Goal: Task Accomplishment & Management: Use online tool/utility

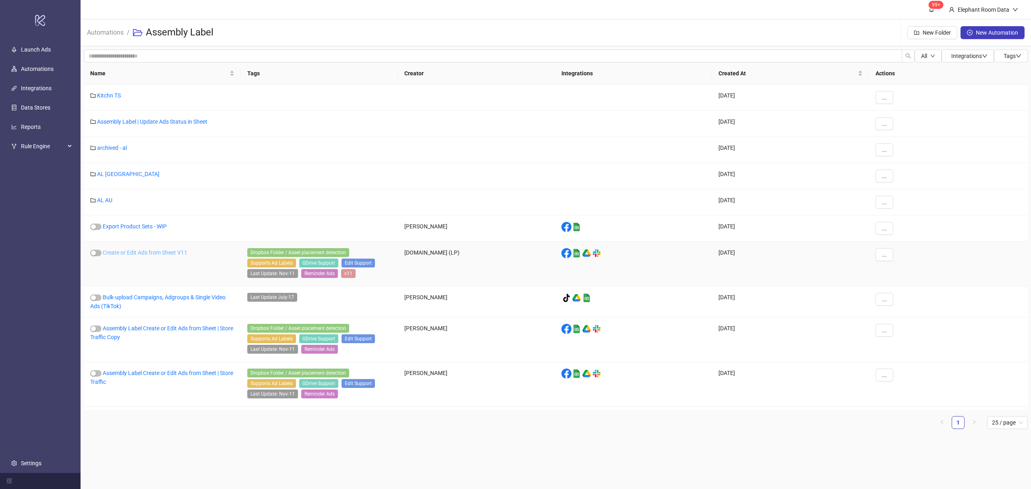
click at [166, 255] on link "Create or Edit Ads from Sheet V11" at bounding box center [145, 252] width 85 height 6
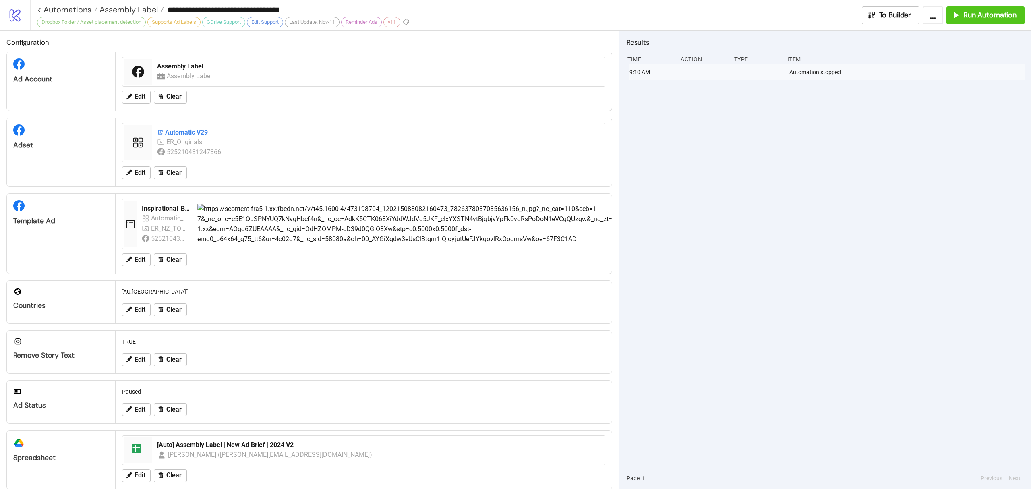
click at [194, 130] on div "Automatic V29" at bounding box center [378, 132] width 443 height 9
click at [136, 175] on span "Edit" at bounding box center [140, 172] width 11 height 7
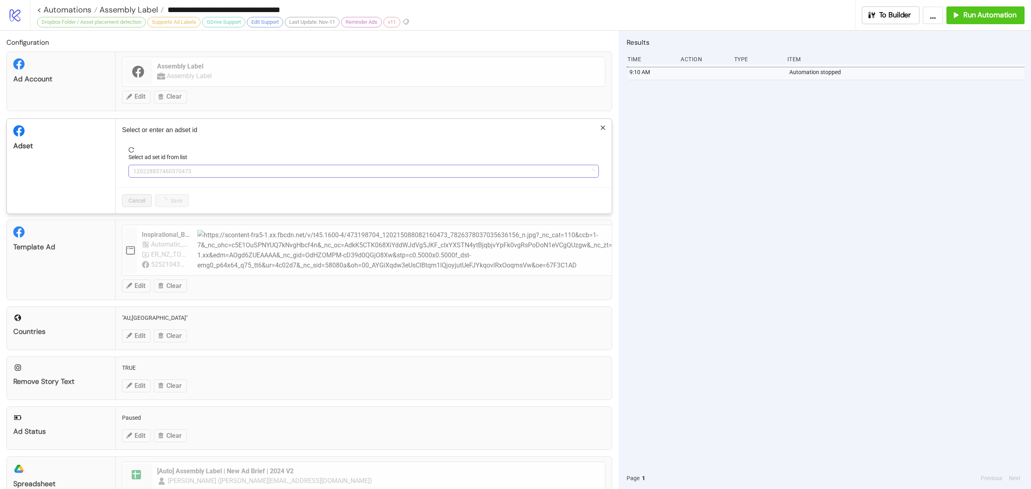
click at [157, 174] on span "120228857460370473" at bounding box center [363, 171] width 461 height 12
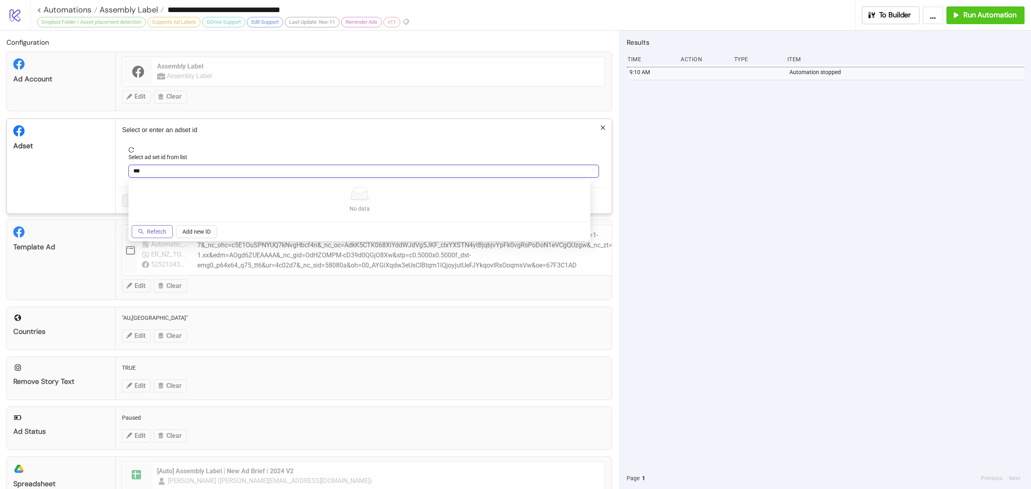
click at [151, 235] on button "Refetch" at bounding box center [152, 231] width 41 height 13
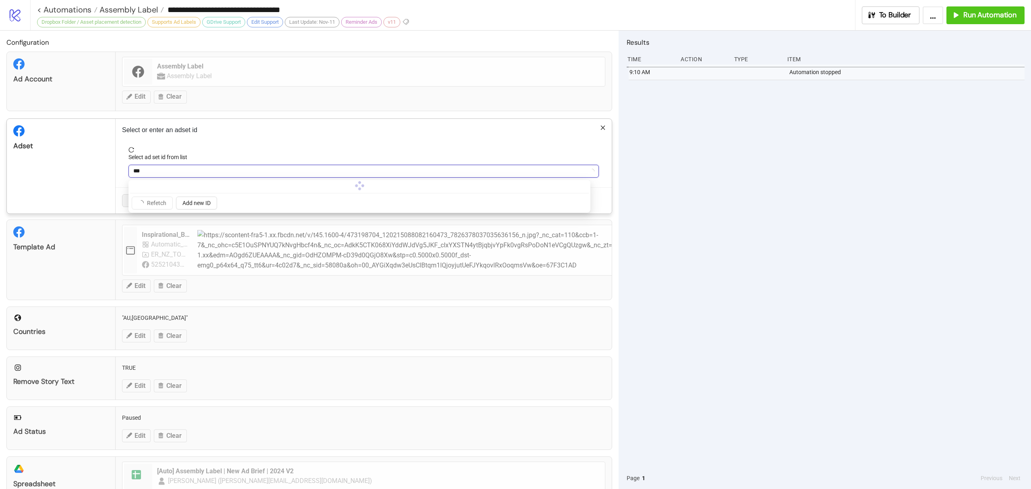
click at [172, 176] on input "***" at bounding box center [360, 171] width 454 height 12
type input "*"
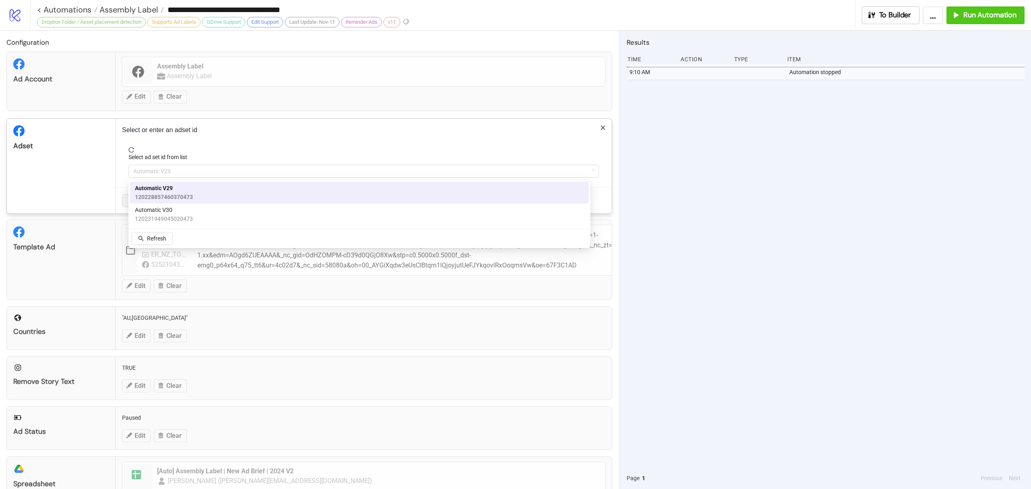
click at [172, 176] on span "Automatic V29" at bounding box center [363, 171] width 461 height 12
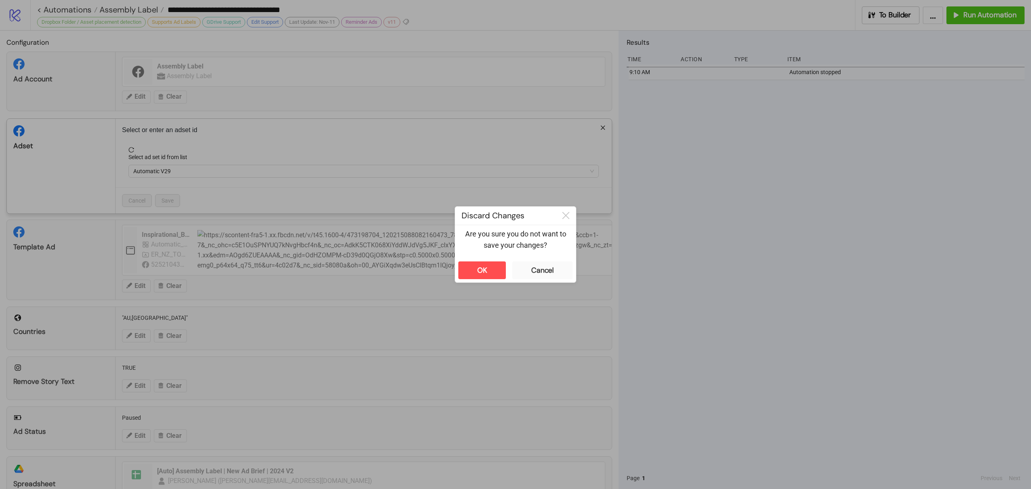
click at [182, 219] on div "**********" at bounding box center [515, 244] width 1031 height 489
click at [479, 272] on div "OK" at bounding box center [482, 270] width 10 height 9
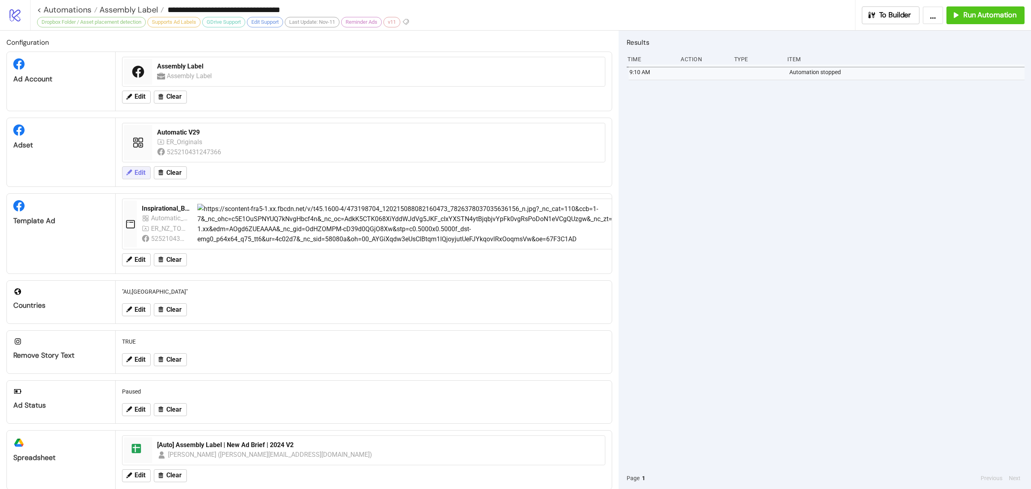
click at [130, 173] on icon at bounding box center [129, 173] width 6 height 6
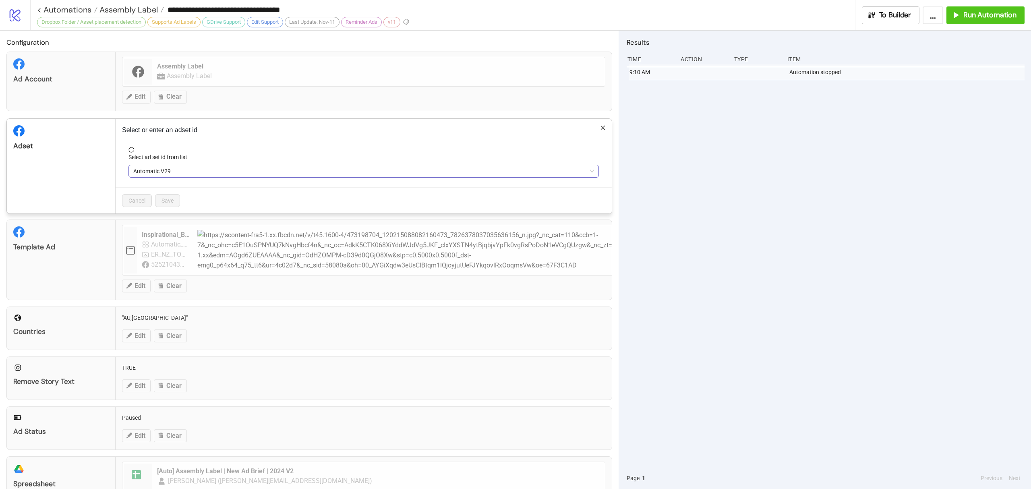
click at [155, 168] on span "Automatic V29" at bounding box center [363, 171] width 461 height 12
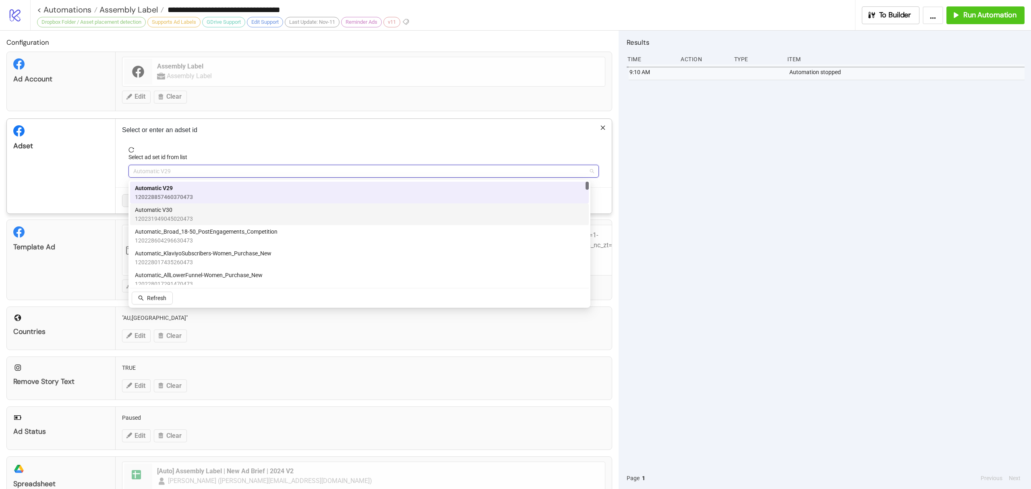
click at [168, 216] on span "120231949045020473" at bounding box center [164, 218] width 58 height 9
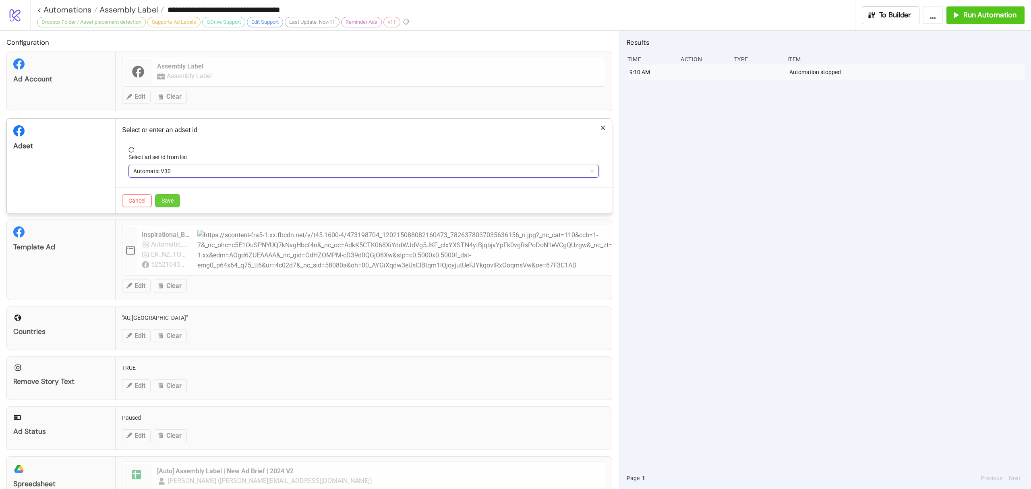
click at [163, 201] on span "Save" at bounding box center [168, 200] width 12 height 6
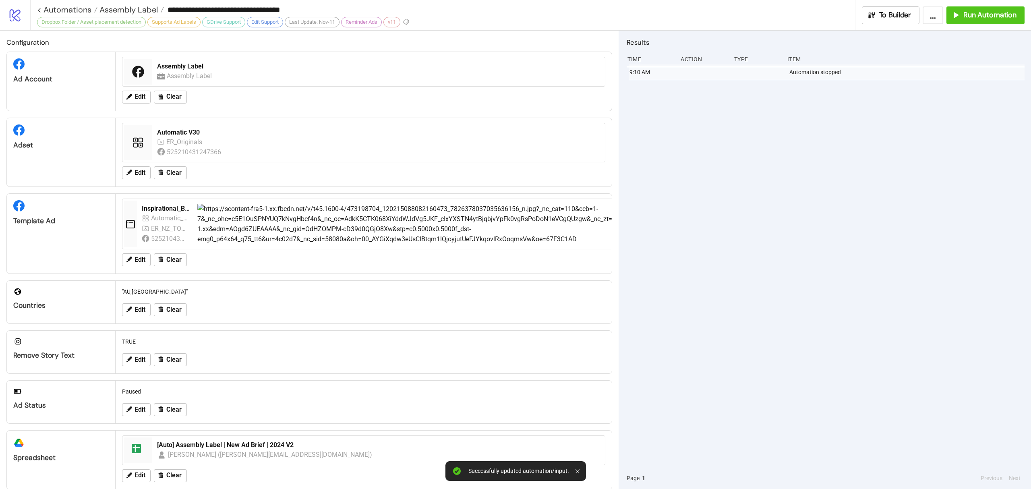
click at [823, 201] on div "9:10 AM Automation stopped" at bounding box center [826, 265] width 398 height 403
click at [972, 19] on span "Run Automation" at bounding box center [990, 14] width 53 height 9
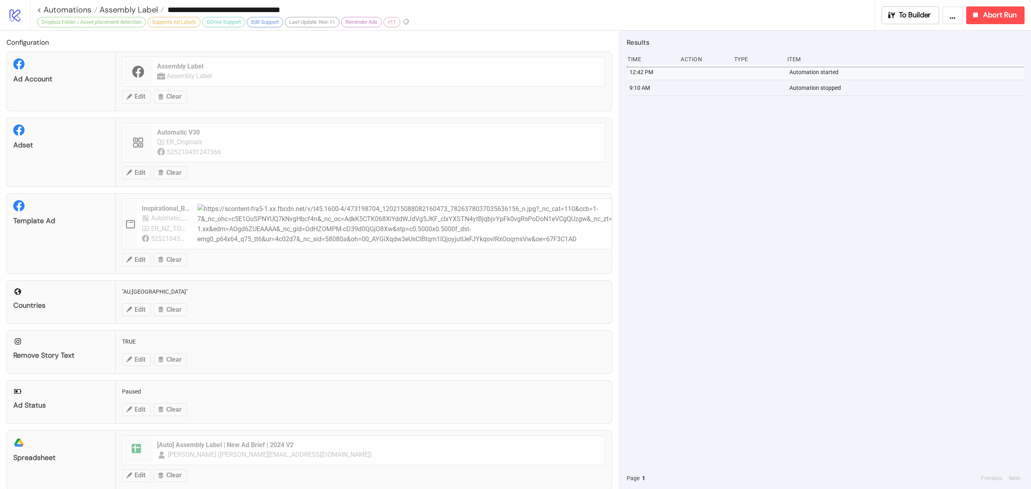
click at [868, 272] on div "12:42 PM Automation started 9:10 AM Automation stopped" at bounding box center [826, 265] width 398 height 403
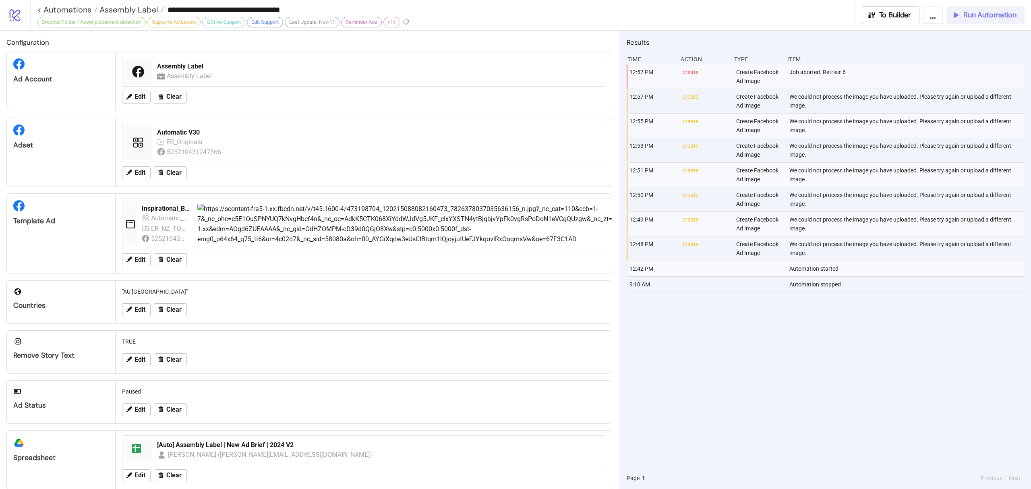
click at [960, 15] on icon "button" at bounding box center [955, 14] width 9 height 9
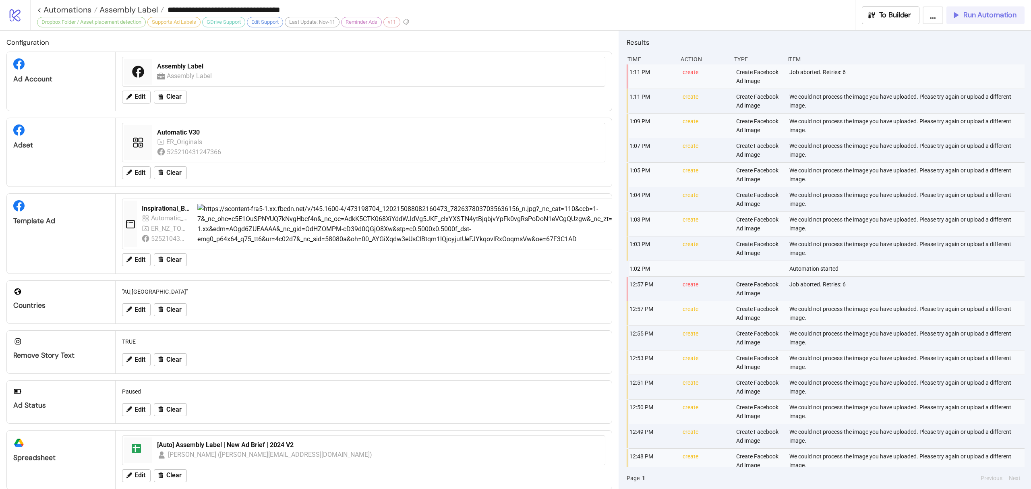
click at [964, 8] on button "Run Automation" at bounding box center [986, 15] width 78 height 18
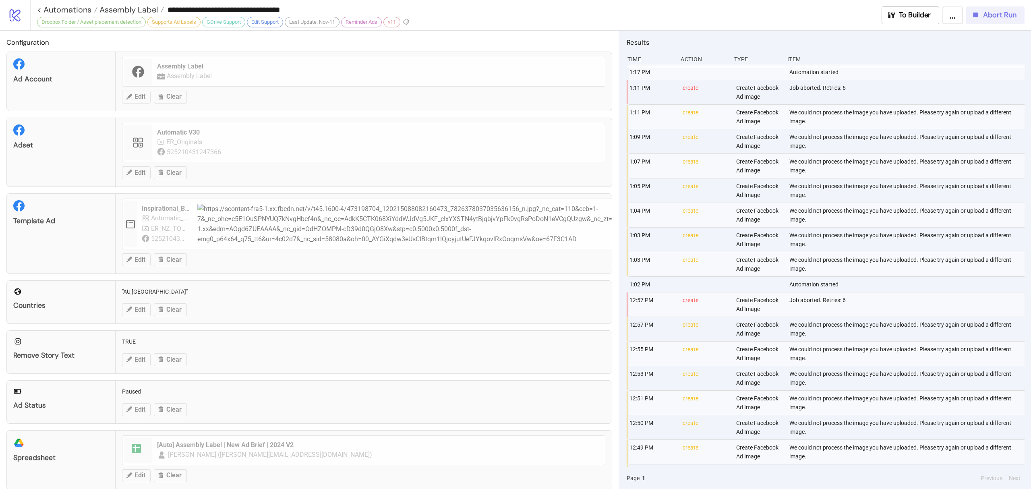
click at [998, 20] on button "Abort Run" at bounding box center [995, 15] width 58 height 18
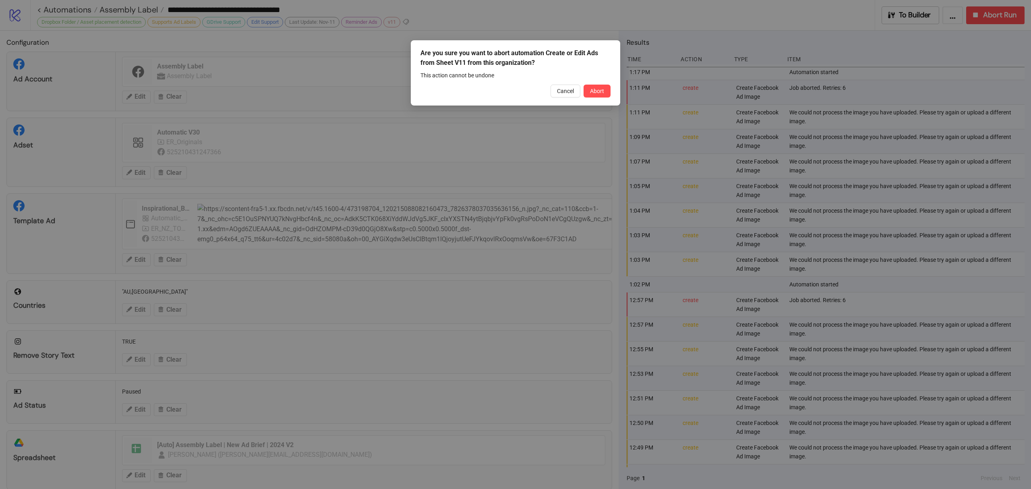
click at [605, 84] on div "Are you sure you want to abort automation Create or Edit Ads from Sheet V11 fro…" at bounding box center [515, 72] width 209 height 65
click at [597, 92] on span "Abort" at bounding box center [597, 91] width 14 height 6
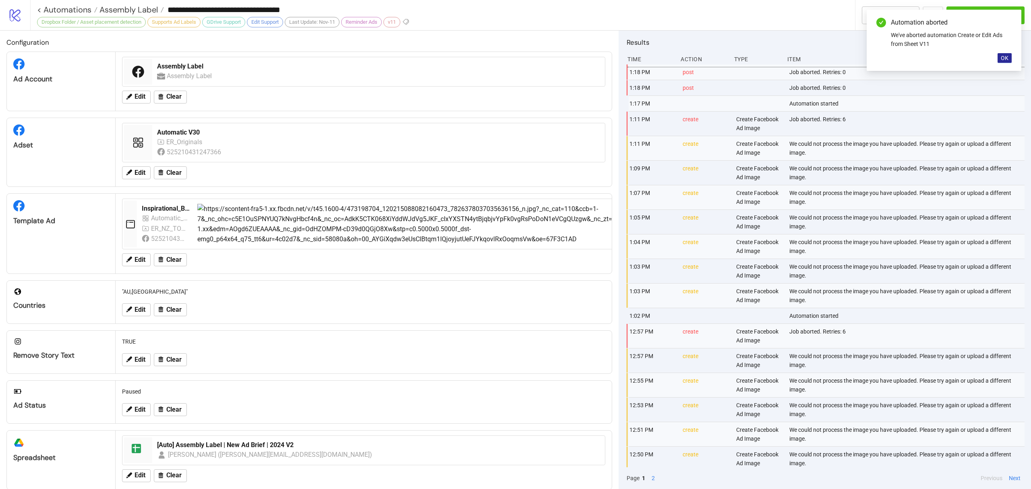
click at [1005, 60] on span "OK" at bounding box center [1005, 58] width 8 height 6
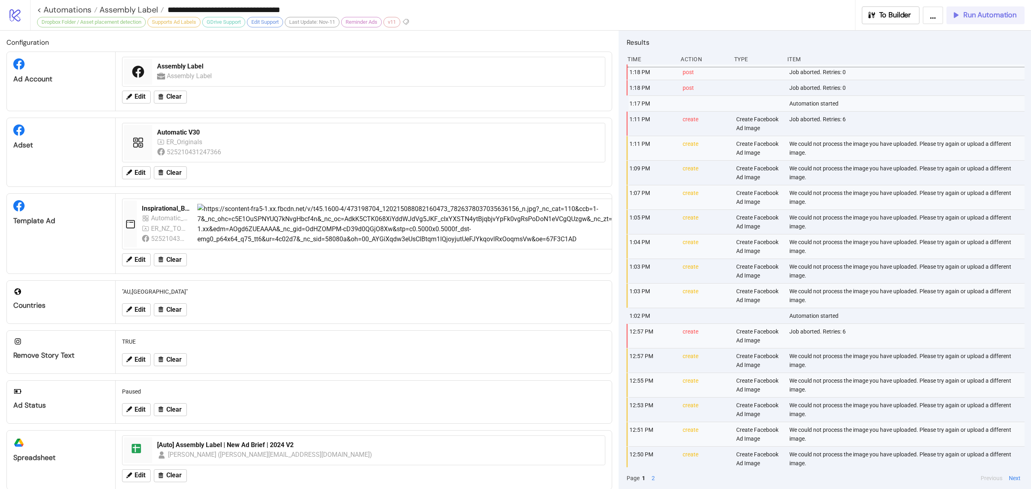
click at [994, 15] on span "Run Automation" at bounding box center [990, 14] width 53 height 9
